Goal: Task Accomplishment & Management: Complete application form

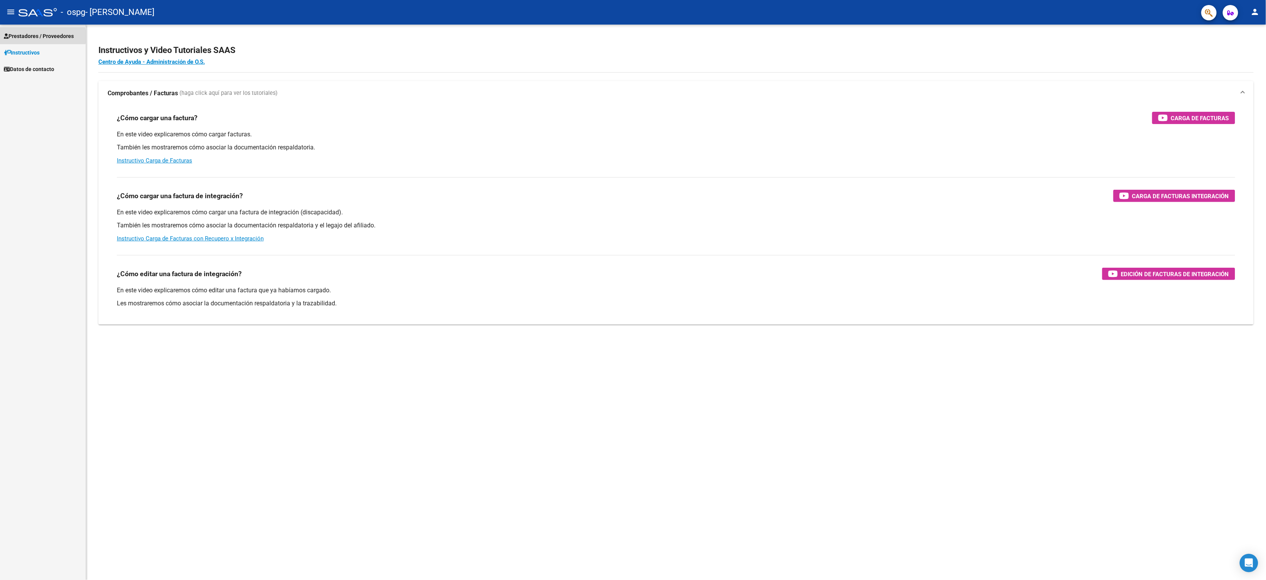
click at [30, 37] on span "Prestadores / Proveedores" at bounding box center [39, 36] width 70 height 8
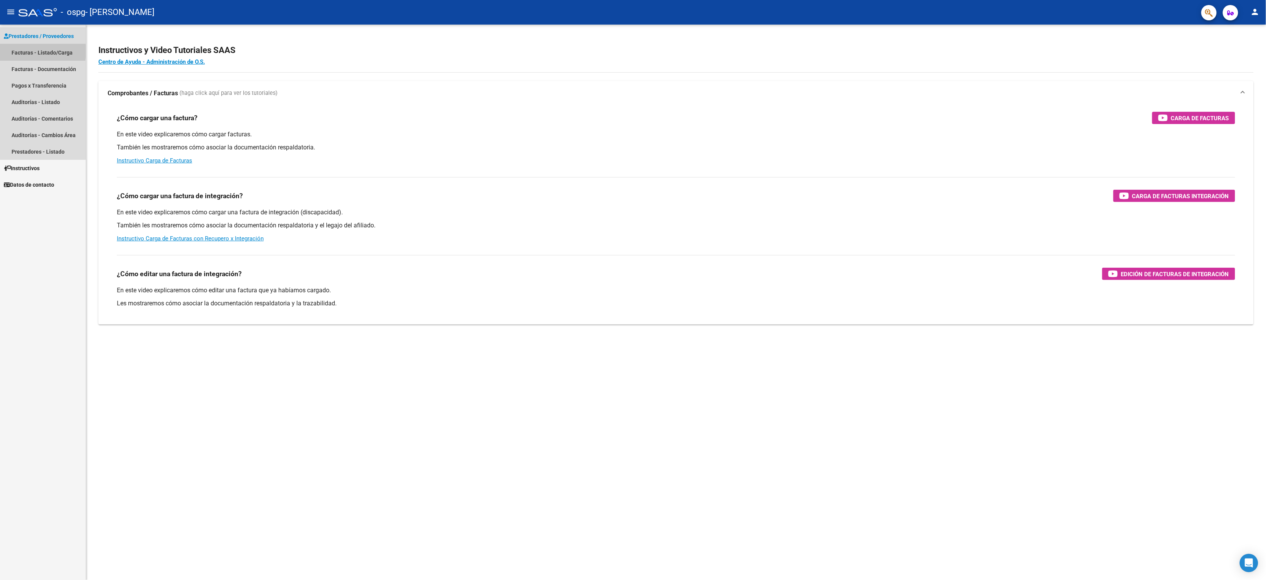
click at [18, 51] on link "Facturas - Listado/Carga" at bounding box center [43, 52] width 86 height 17
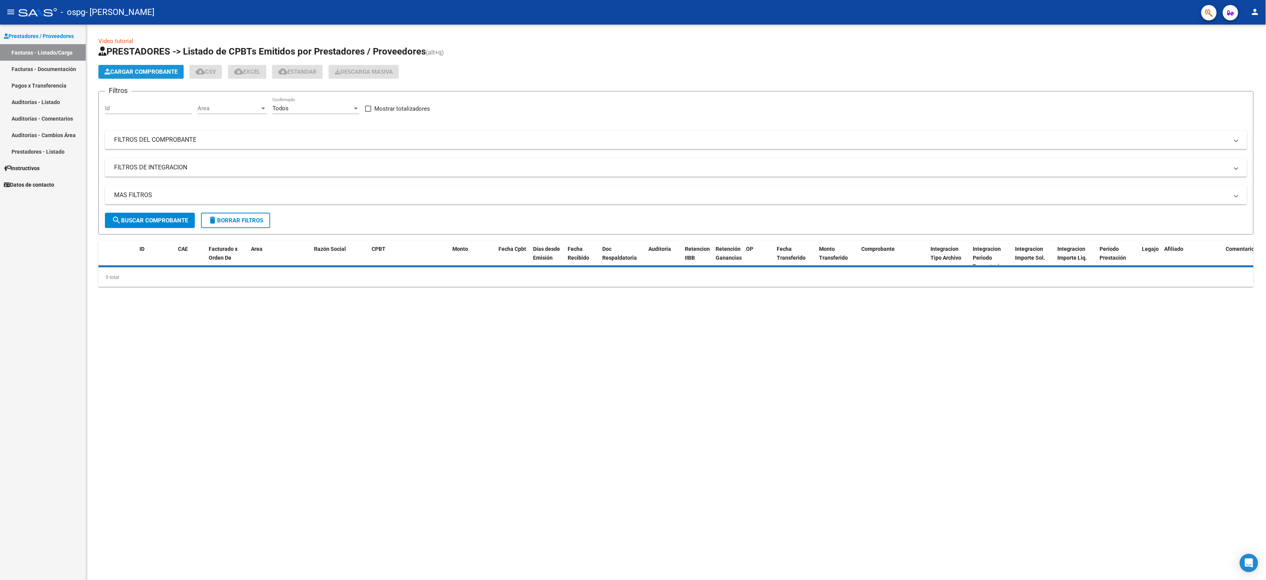
click at [126, 71] on span "Cargar Comprobante" at bounding box center [141, 71] width 73 height 7
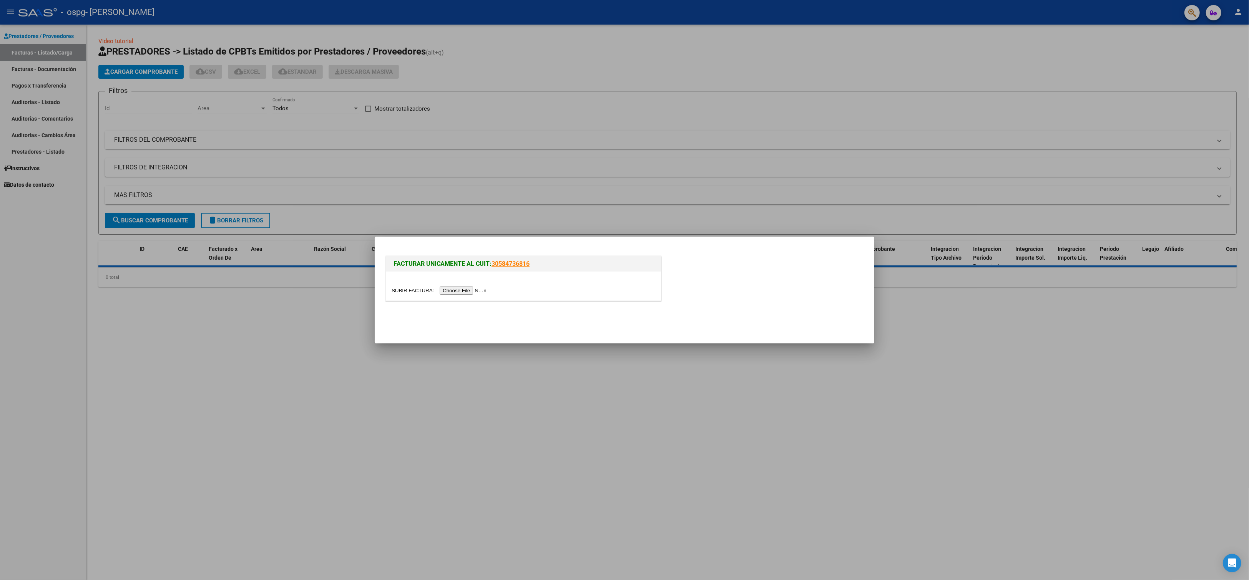
click at [321, 430] on div at bounding box center [624, 290] width 1249 height 580
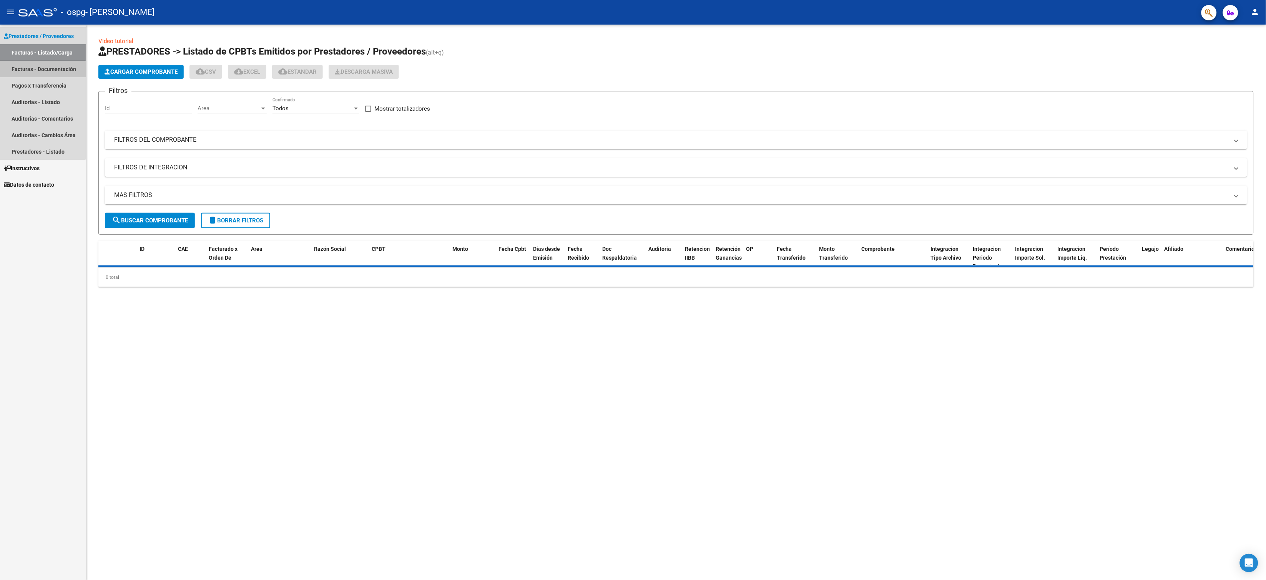
click at [41, 70] on link "Facturas - Documentación" at bounding box center [43, 69] width 86 height 17
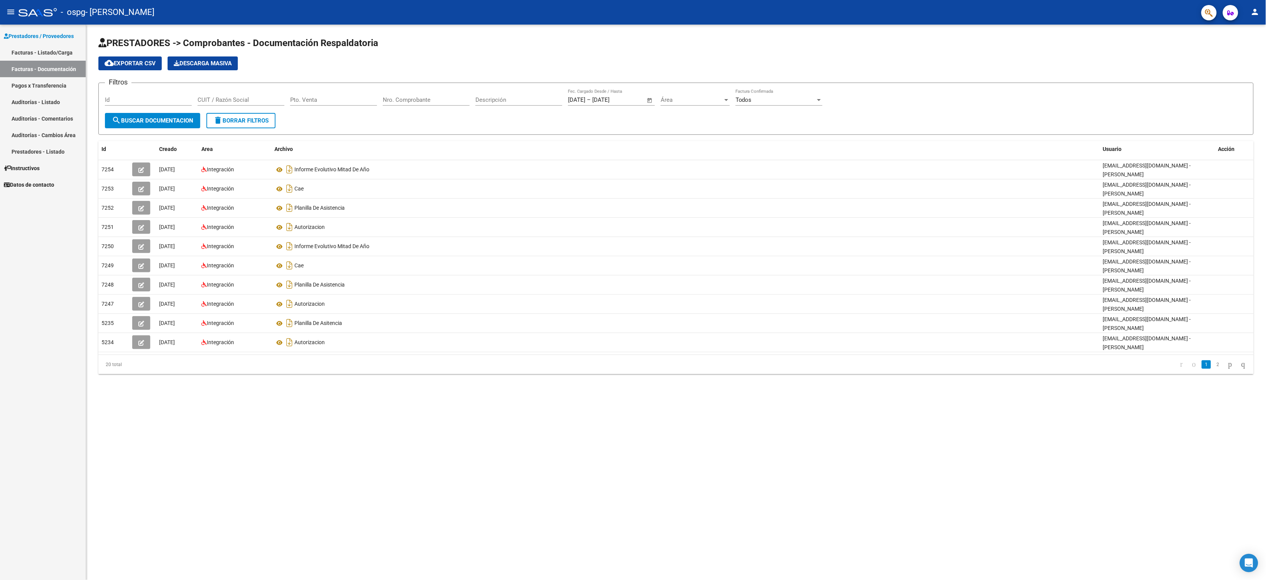
click at [32, 52] on link "Facturas - Listado/Carga" at bounding box center [43, 52] width 86 height 17
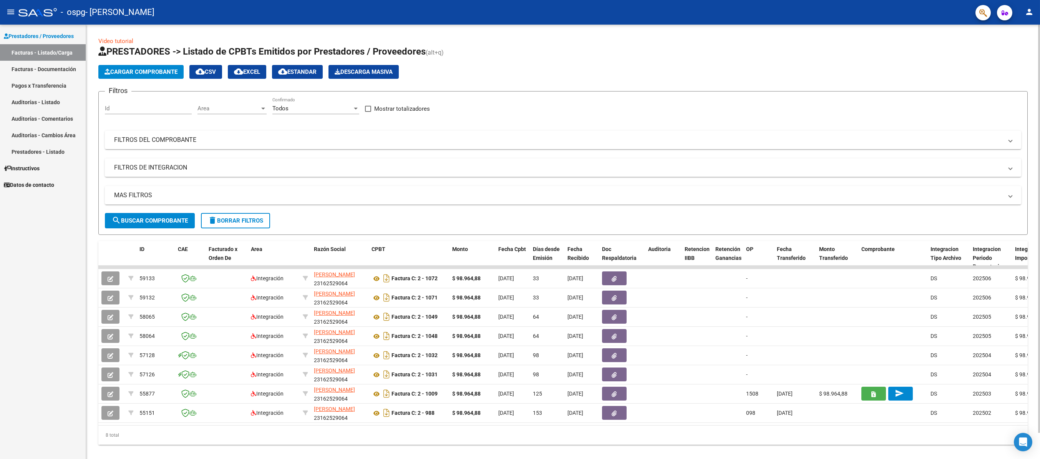
click at [156, 72] on span "Cargar Comprobante" at bounding box center [141, 71] width 73 height 7
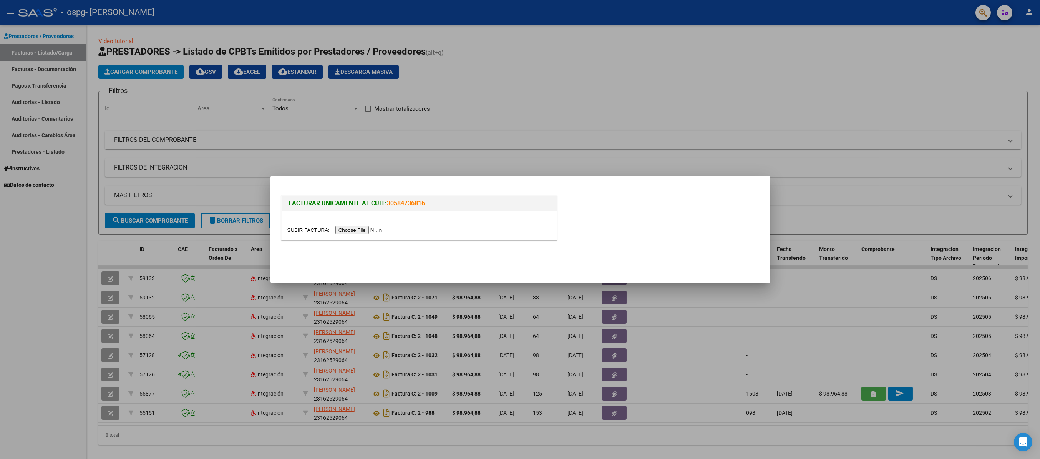
click at [356, 229] on input "file" at bounding box center [335, 230] width 97 height 8
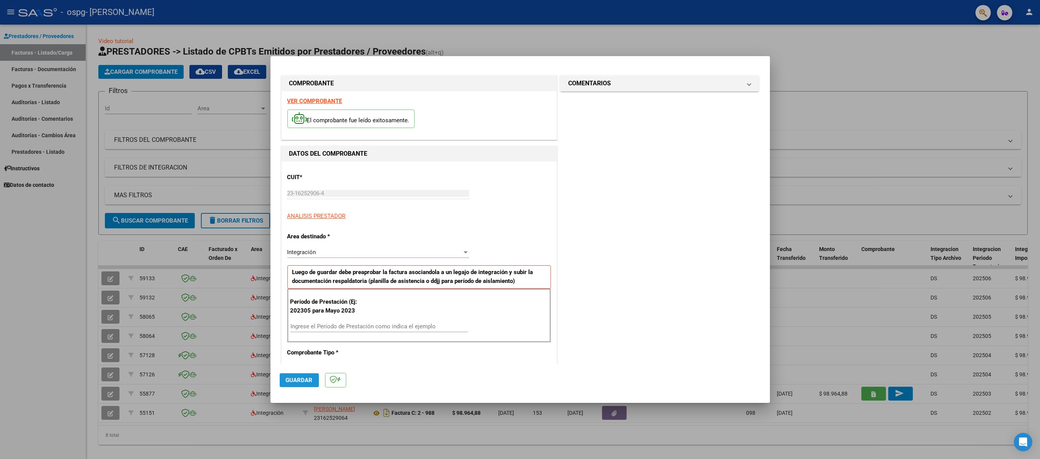
click at [296, 377] on span "Guardar" at bounding box center [299, 380] width 27 height 7
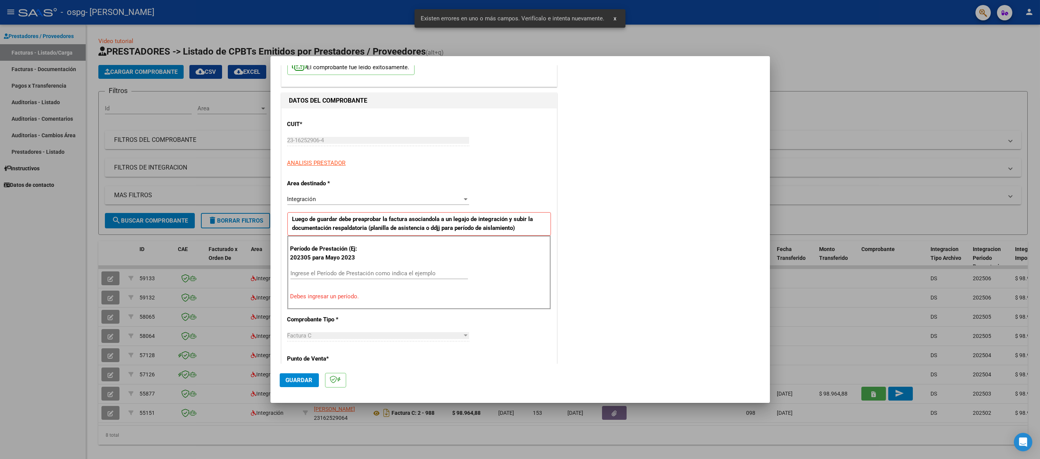
scroll to position [105, 0]
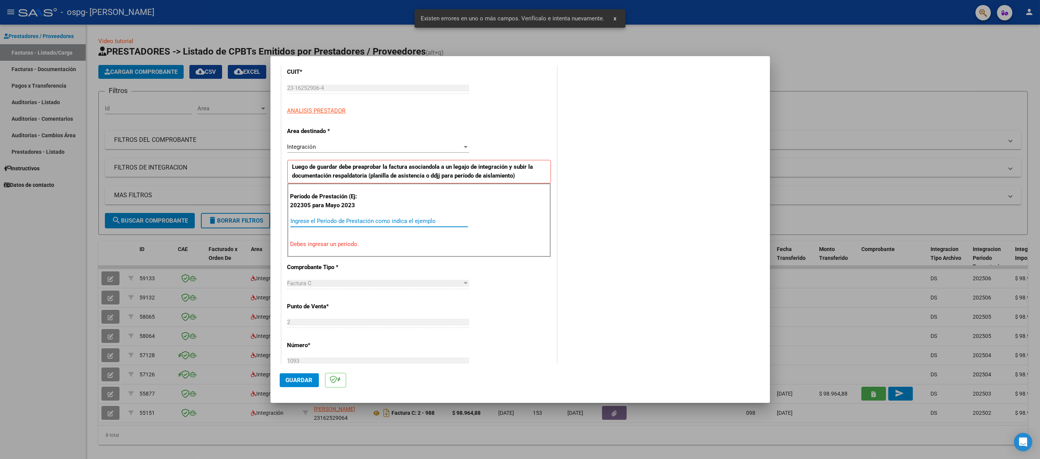
click at [303, 223] on input "Ingrese el Período de Prestación como indica el ejemplo" at bounding box center [380, 221] width 178 height 7
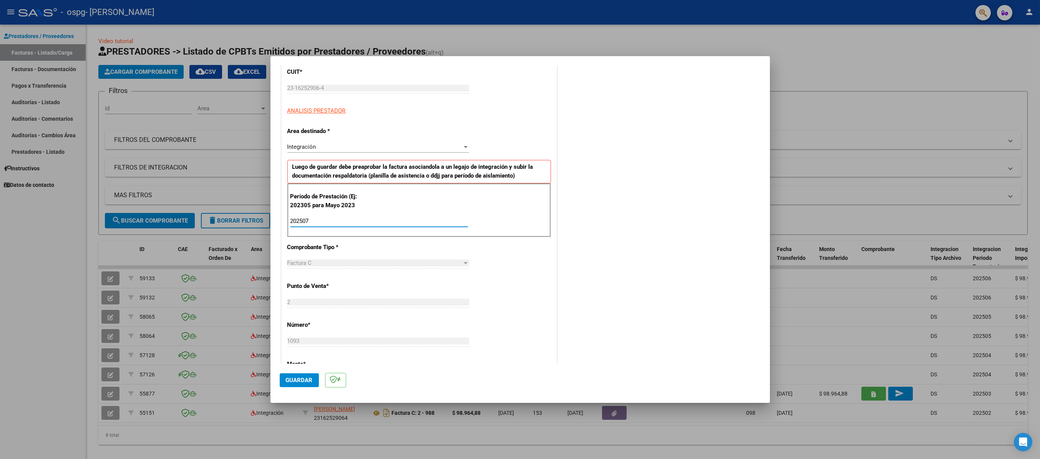
type input "202507"
click at [300, 383] on span "Guardar" at bounding box center [299, 380] width 27 height 7
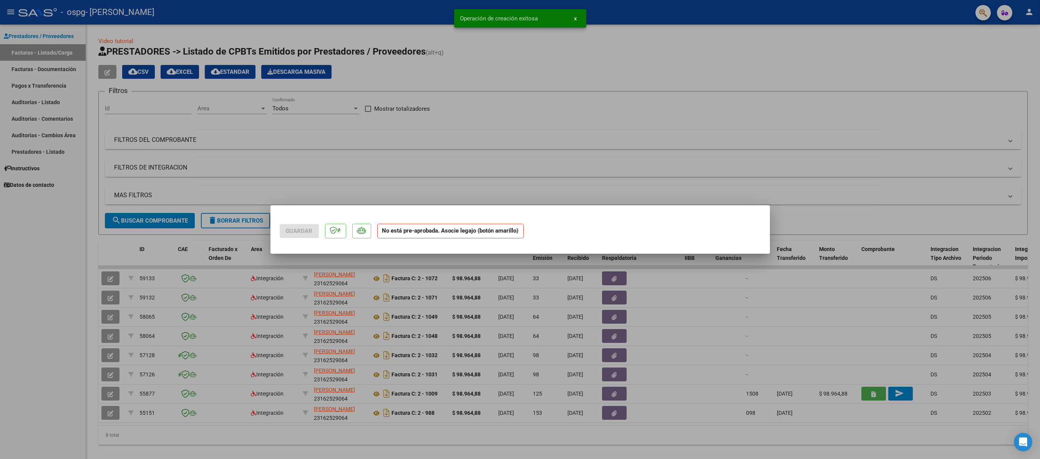
scroll to position [0, 0]
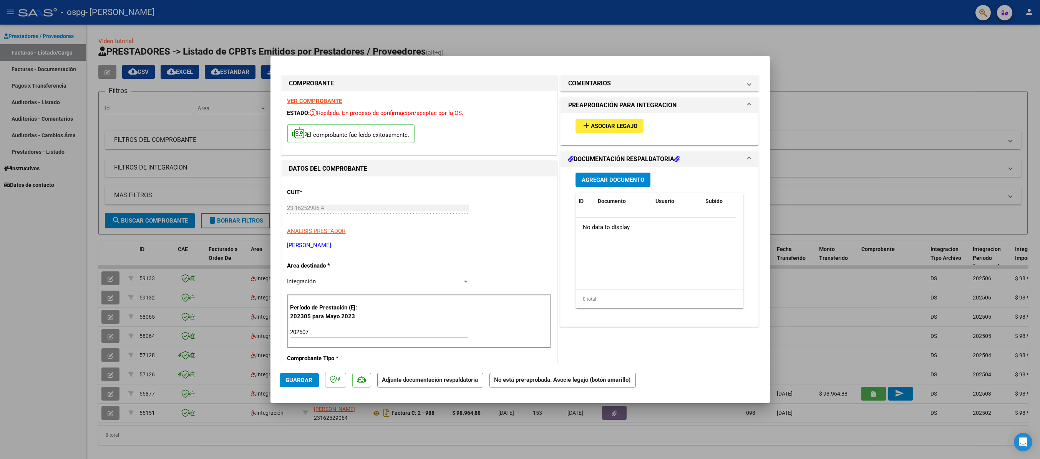
click at [591, 123] on span "Asociar Legajo" at bounding box center [614, 126] width 47 height 7
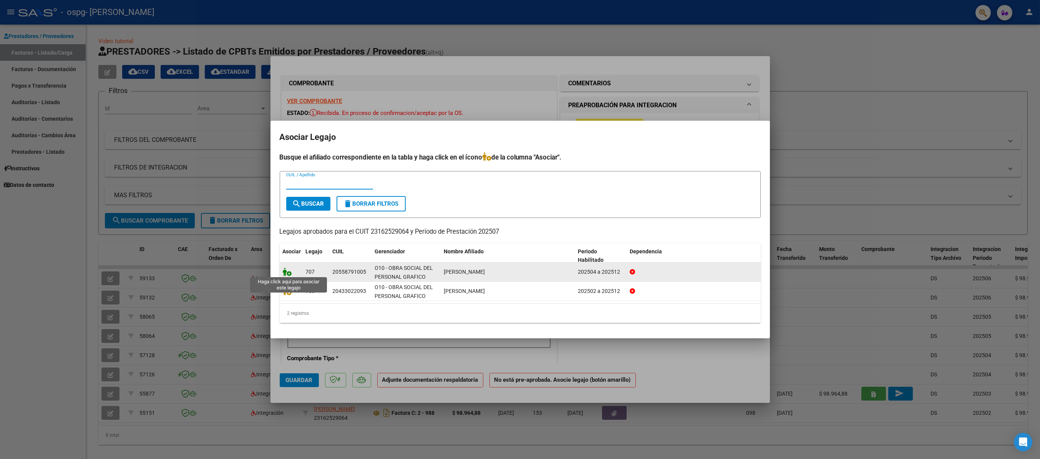
click at [286, 270] on icon at bounding box center [287, 271] width 9 height 8
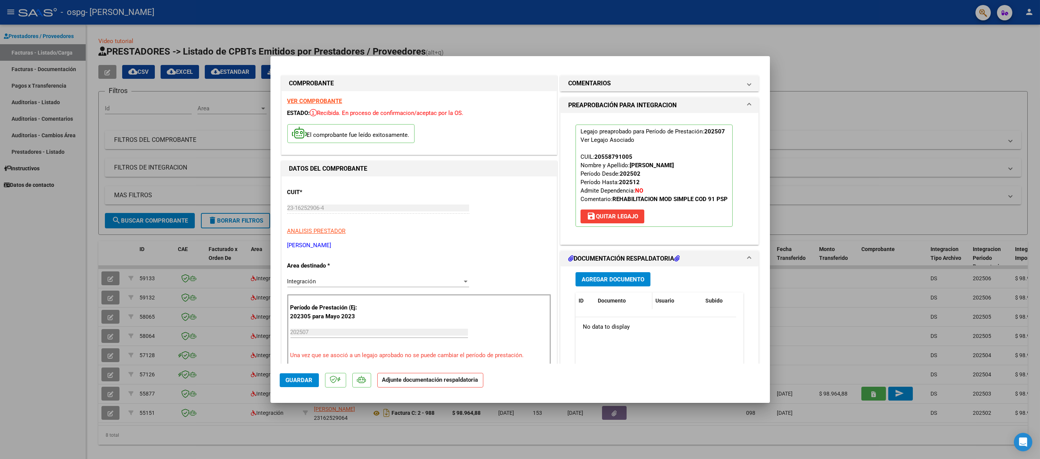
click at [598, 300] on span "Documento" at bounding box center [612, 300] width 28 height 6
click at [612, 278] on span "Agregar Documento" at bounding box center [613, 279] width 63 height 7
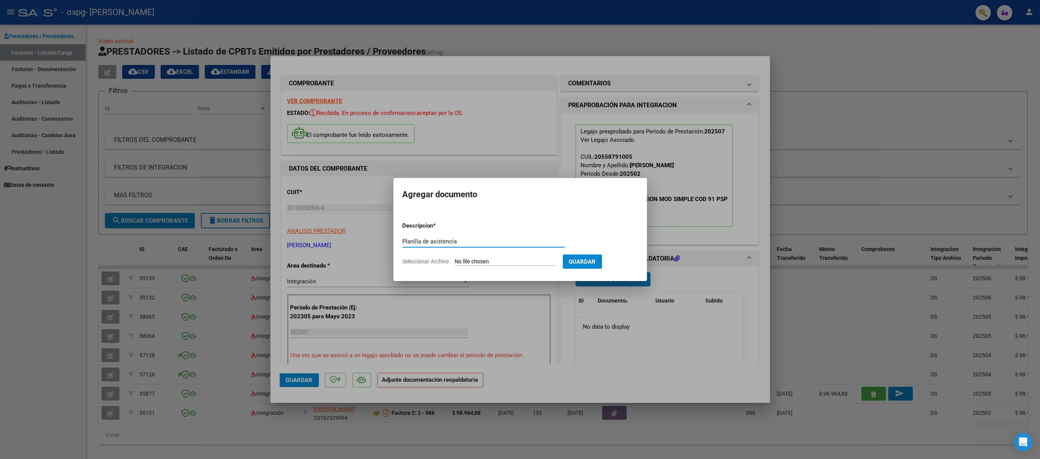
type input "Planilla de asistencia"
click at [596, 264] on span "Guardar" at bounding box center [582, 261] width 27 height 7
click at [424, 263] on span "Seleccionar Archivo" at bounding box center [426, 261] width 47 height 6
click at [455, 263] on input "Seleccionar Archivo" at bounding box center [506, 261] width 102 height 7
type input "C:\fakepath\plani.pdf"
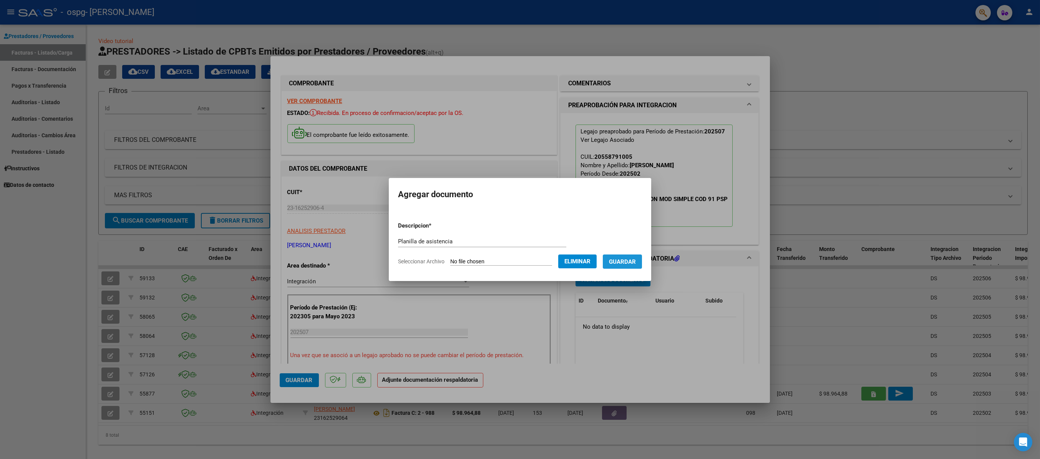
click at [628, 261] on span "Guardar" at bounding box center [622, 261] width 27 height 7
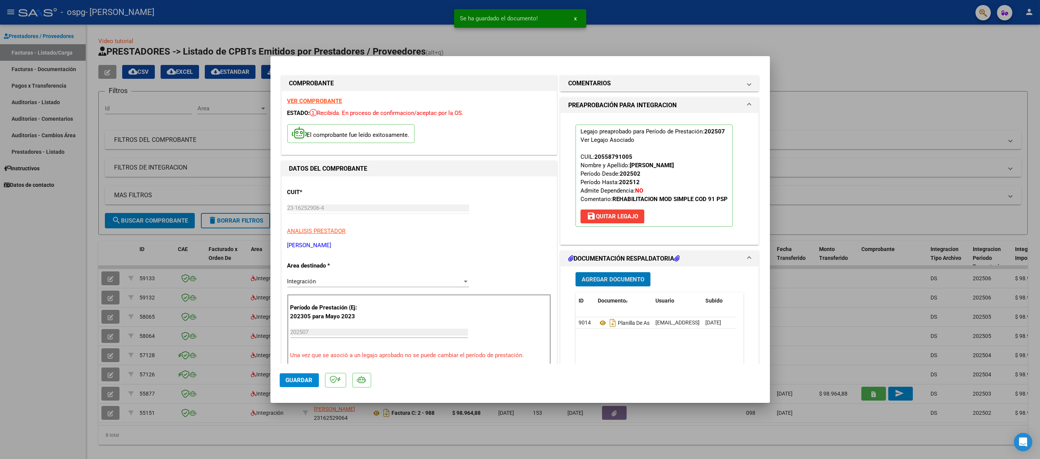
click at [291, 380] on span "Guardar" at bounding box center [299, 380] width 27 height 7
click at [304, 379] on span "Guardar" at bounding box center [299, 380] width 27 height 7
click at [871, 79] on div at bounding box center [520, 229] width 1040 height 459
type input "$ 0,00"
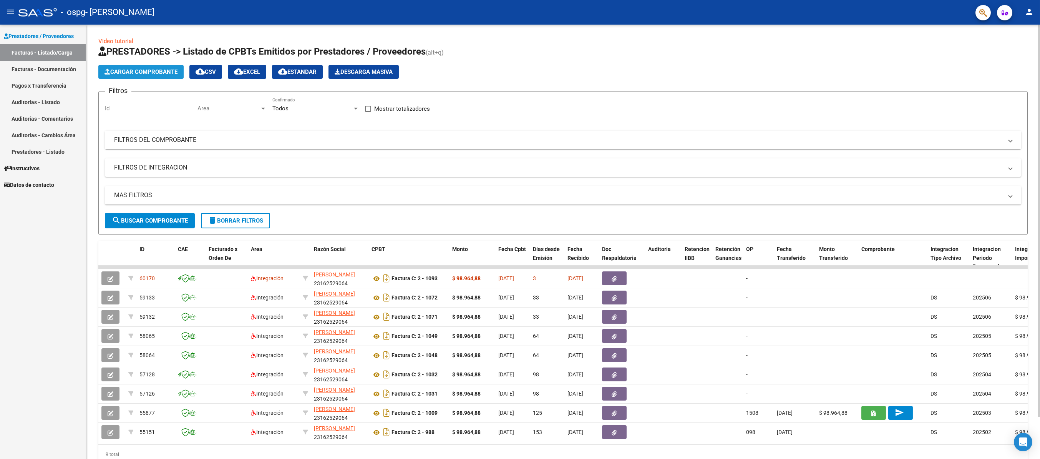
click at [129, 71] on span "Cargar Comprobante" at bounding box center [141, 71] width 73 height 7
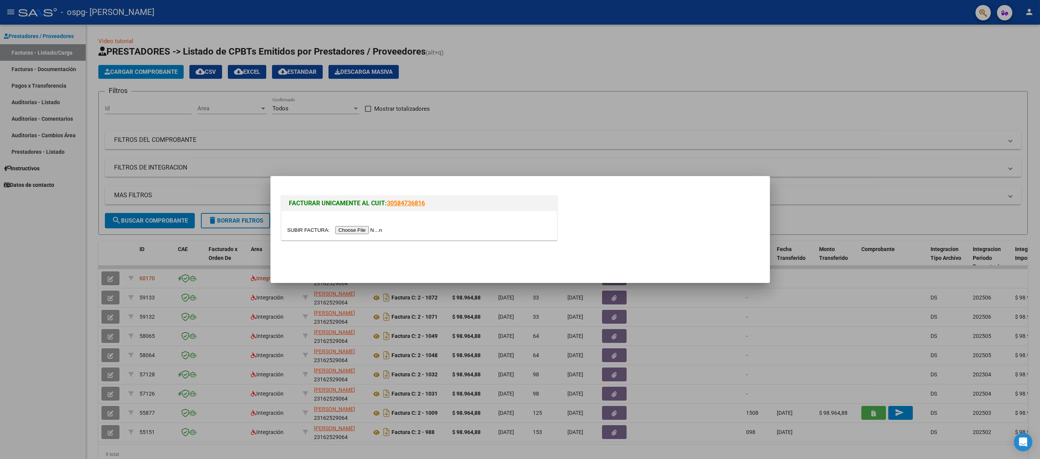
click at [352, 229] on input "file" at bounding box center [335, 230] width 97 height 8
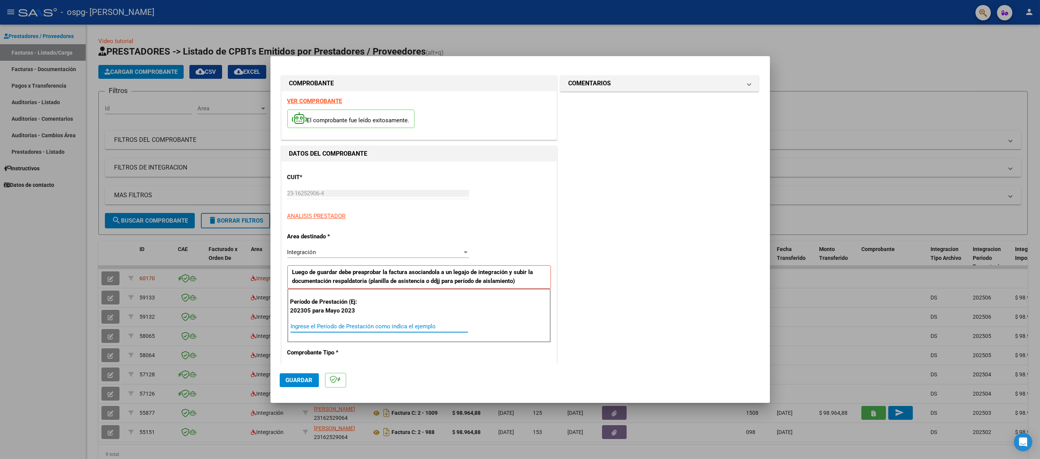
click at [301, 325] on input "Ingrese el Período de Prestación como indica el ejemplo" at bounding box center [380, 326] width 178 height 7
type input "202507"
click at [295, 379] on span "Guardar" at bounding box center [299, 380] width 27 height 7
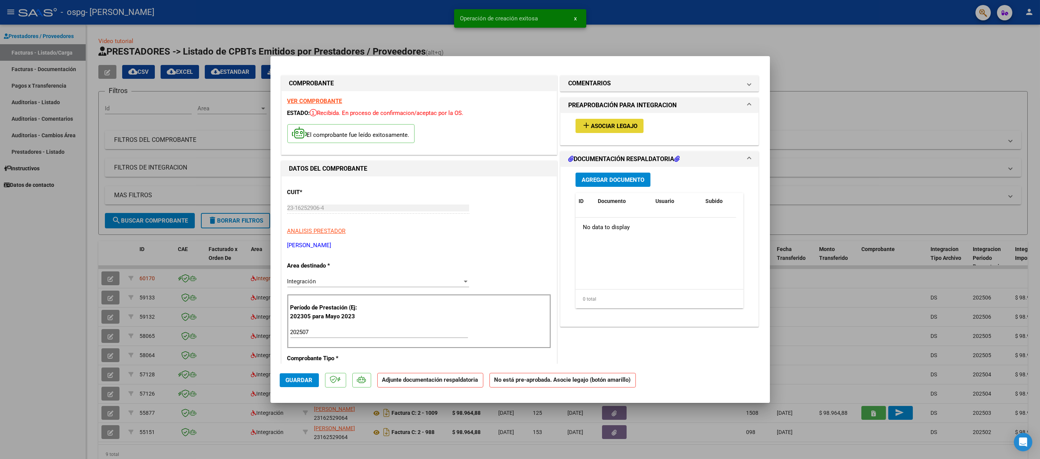
click at [605, 128] on span "Asociar Legajo" at bounding box center [614, 126] width 47 height 7
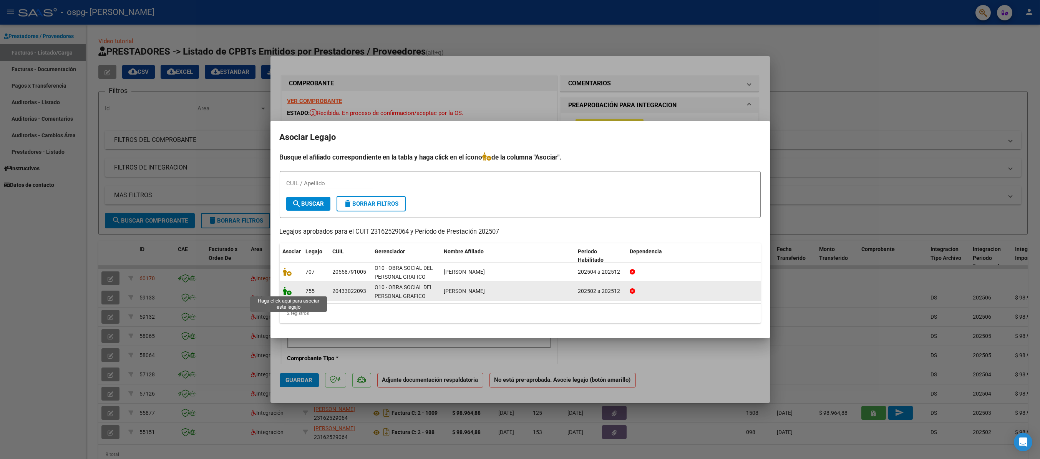
click at [284, 288] on icon at bounding box center [287, 291] width 9 height 8
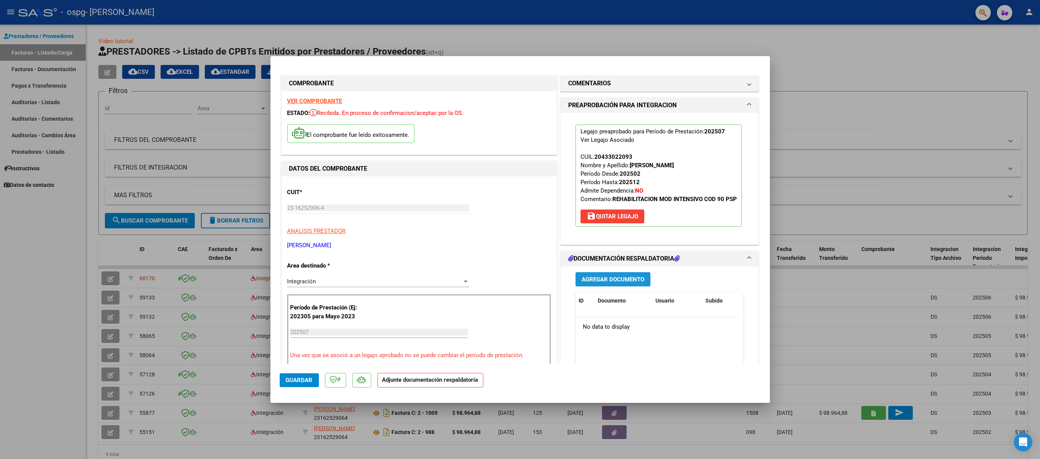
click at [592, 283] on span "Agregar Documento" at bounding box center [613, 279] width 63 height 7
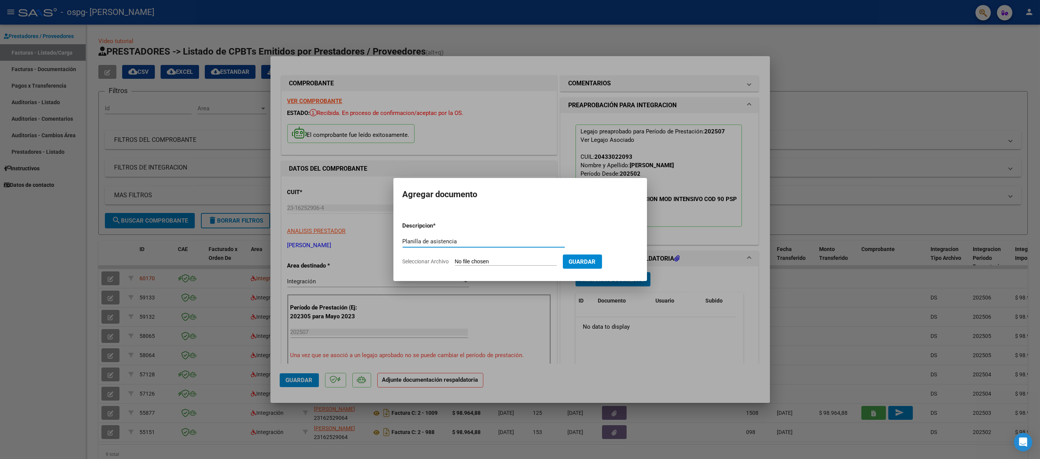
type input "Planilla de asistencia"
click at [591, 265] on button "Guardar" at bounding box center [582, 261] width 39 height 14
click at [596, 261] on span "Guardar" at bounding box center [582, 261] width 27 height 7
click at [434, 261] on span "Seleccionar Archivo" at bounding box center [426, 261] width 47 height 6
click at [455, 261] on input "Seleccionar Archivo" at bounding box center [506, 261] width 102 height 7
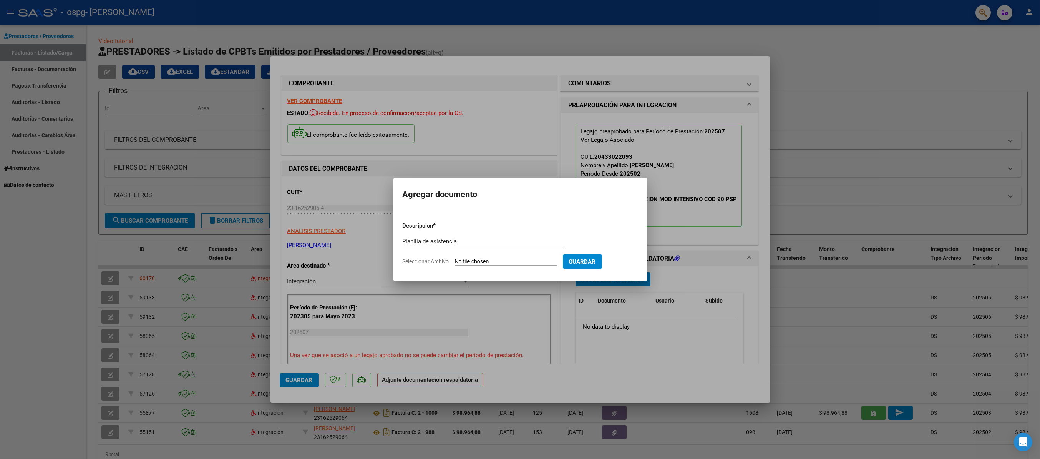
type input "C:\fakepath\plani.pdf"
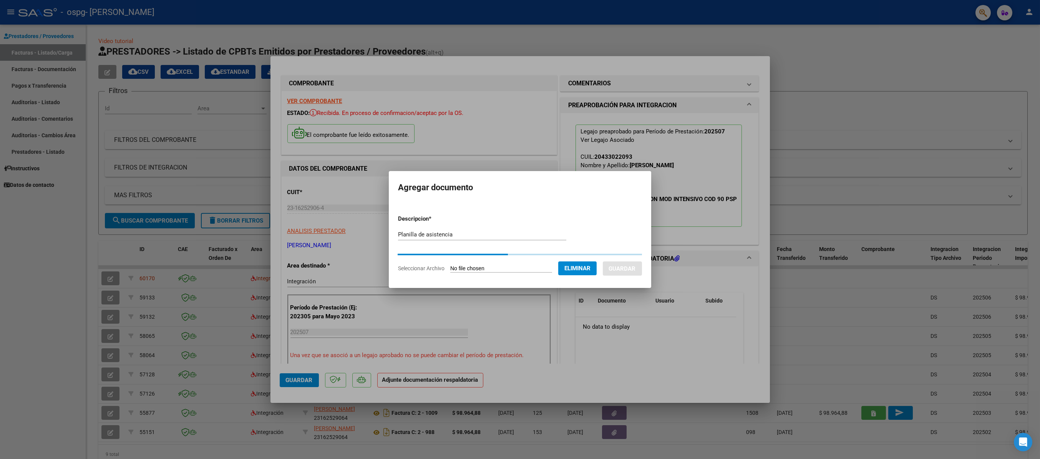
click at [371, 317] on div at bounding box center [520, 229] width 1040 height 459
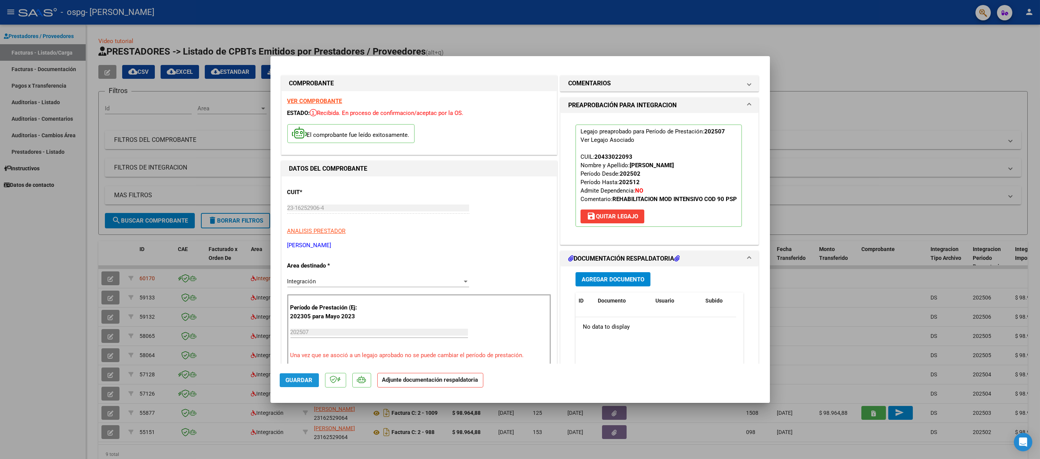
click at [292, 377] on span "Guardar" at bounding box center [299, 380] width 27 height 7
